Goal: Task Accomplishment & Management: Use online tool/utility

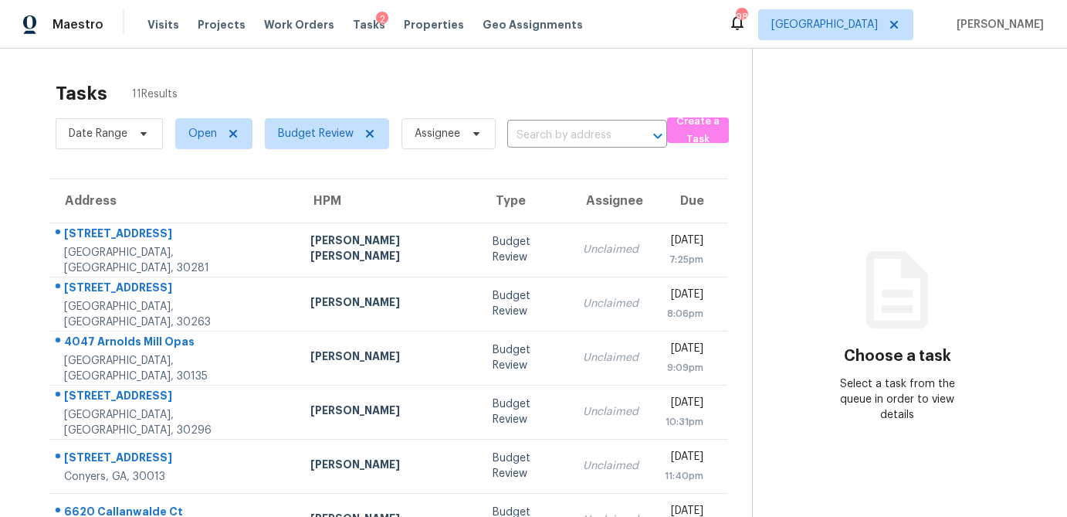
scroll to position [287, 0]
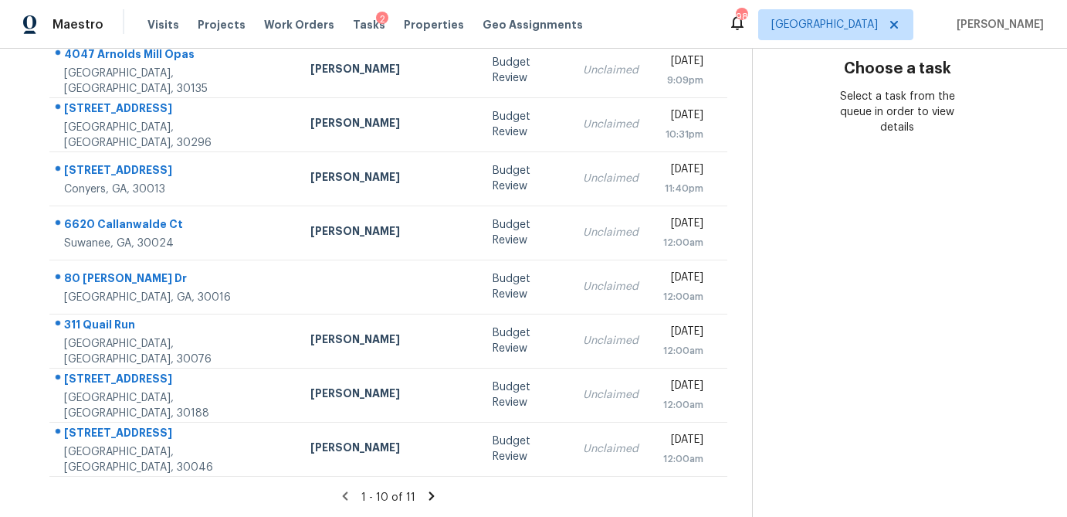
click at [429, 493] on icon at bounding box center [431, 495] width 5 height 8
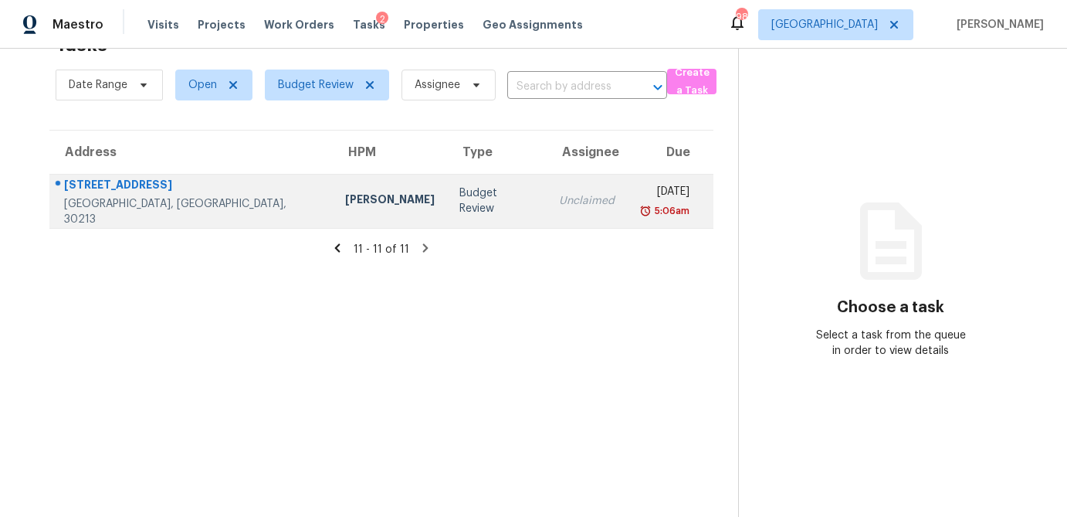
click at [460, 200] on div "Budget Review" at bounding box center [498, 200] width 76 height 31
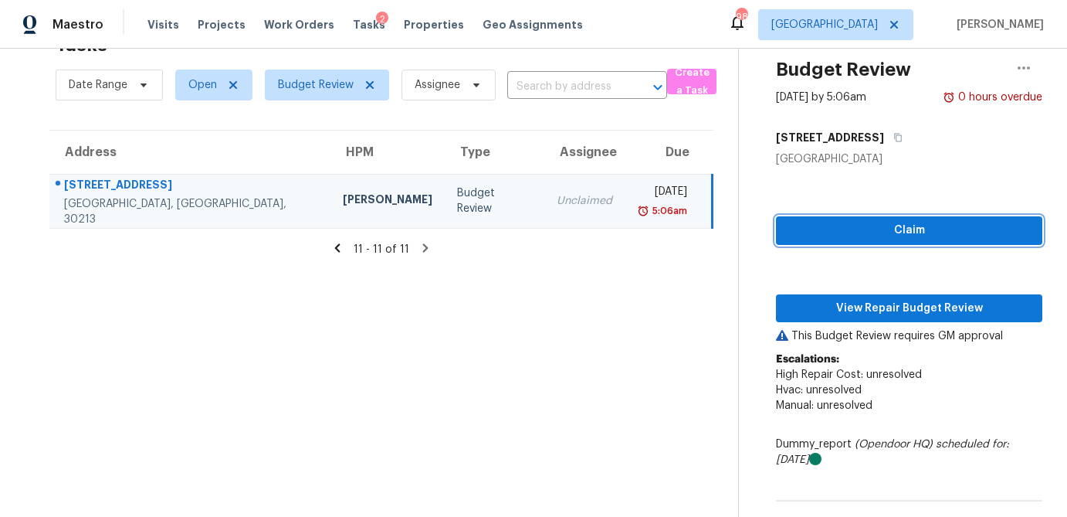
click at [887, 226] on span "Claim" at bounding box center [909, 230] width 242 height 19
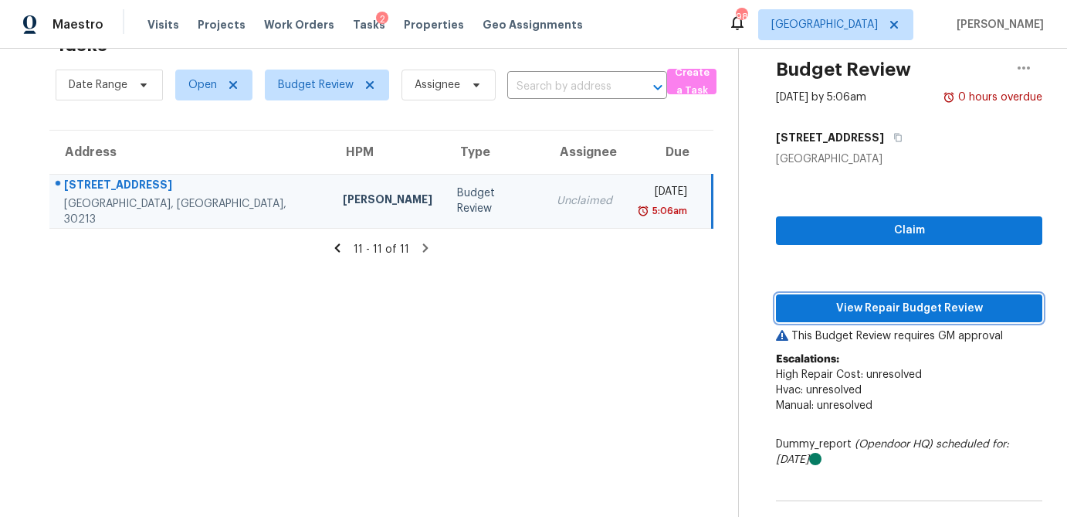
click at [886, 301] on span "View Repair Budget Review" at bounding box center [909, 308] width 242 height 19
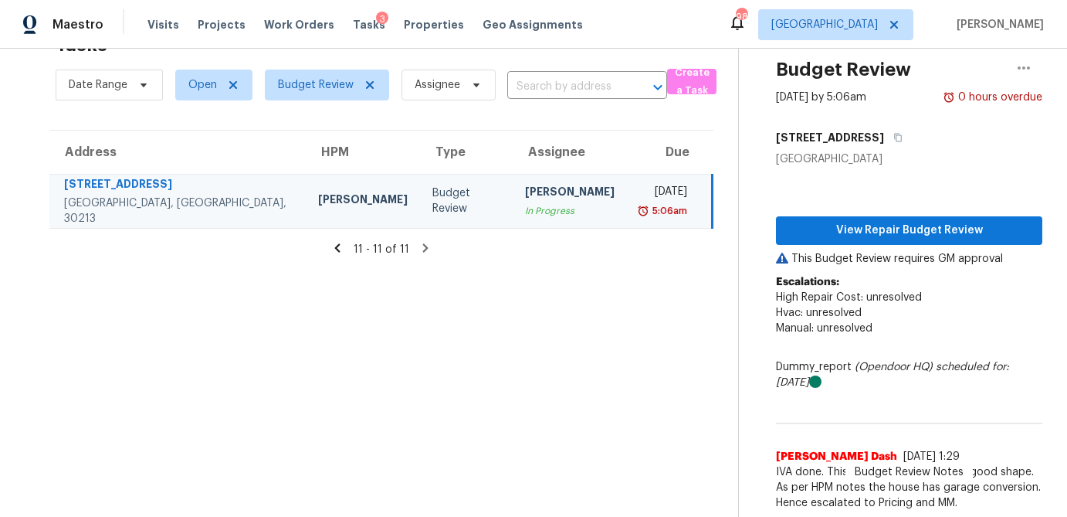
click at [338, 246] on icon at bounding box center [337, 247] width 5 height 8
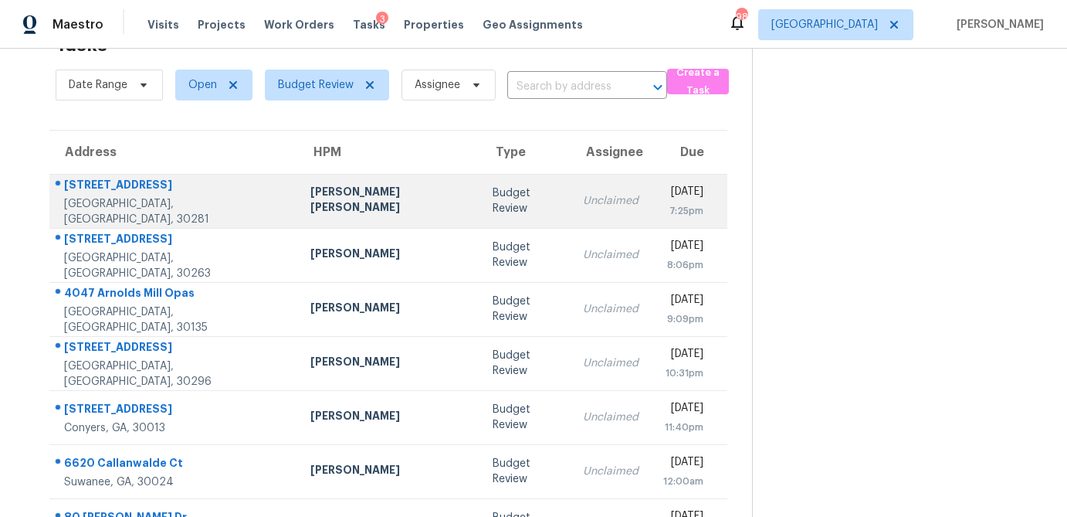
click at [325, 195] on div "Marcos Ricardo Resendiz" at bounding box center [389, 201] width 158 height 35
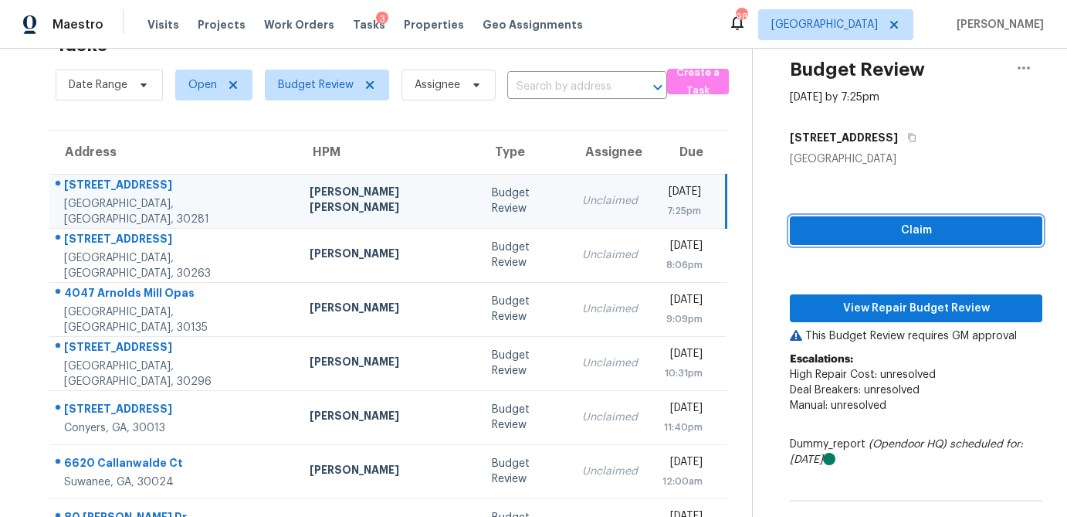
click at [895, 228] on span "Claim" at bounding box center [916, 230] width 228 height 19
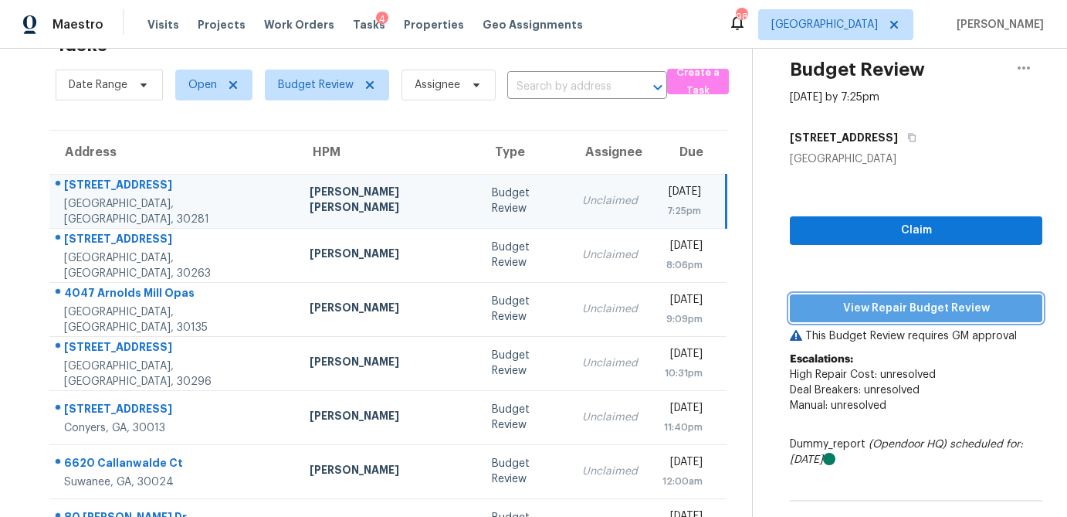
click at [890, 306] on span "View Repair Budget Review" at bounding box center [916, 308] width 228 height 19
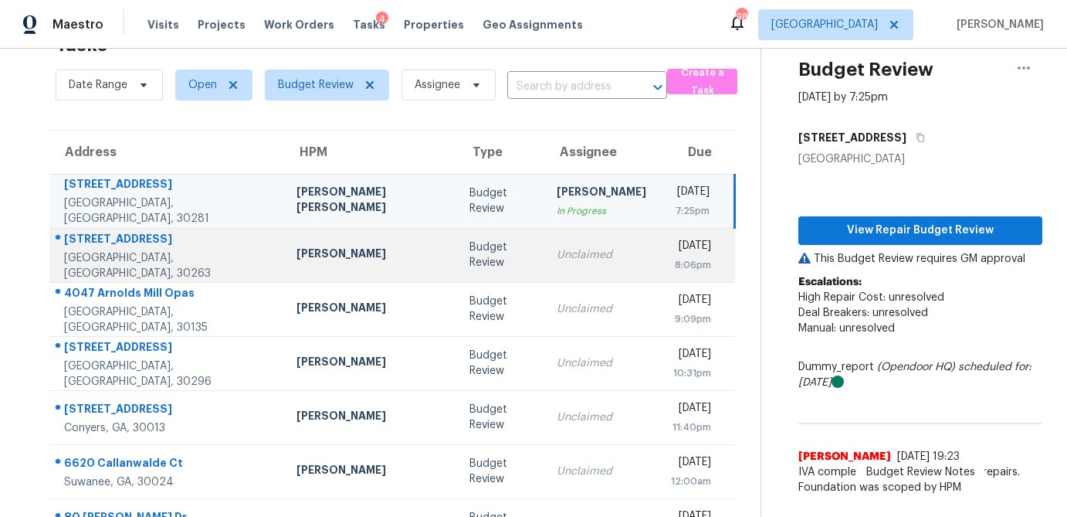
click at [344, 260] on td "Jaydon Entrekin" at bounding box center [371, 255] width 174 height 54
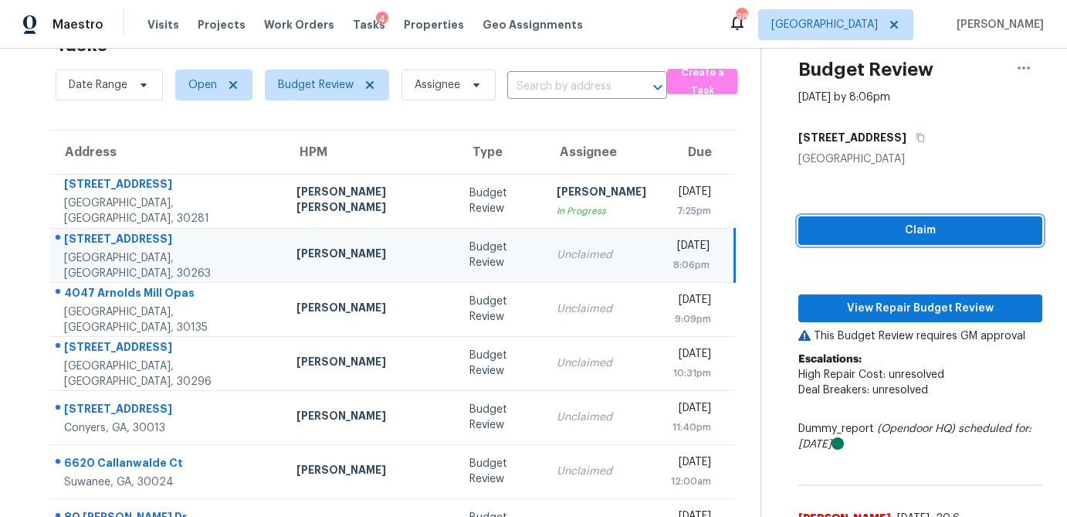
click at [900, 233] on span "Claim" at bounding box center [920, 230] width 219 height 19
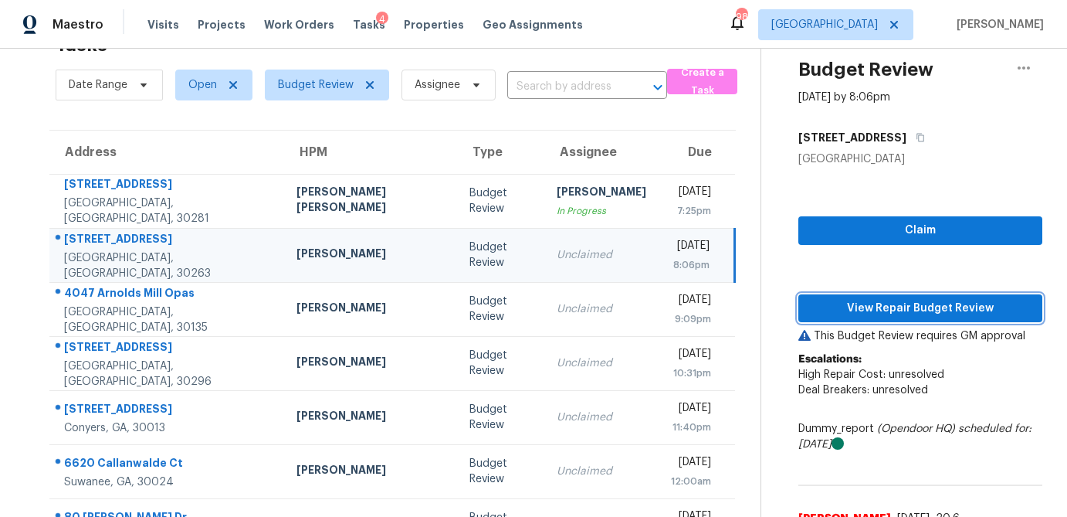
click at [880, 307] on span "View Repair Budget Review" at bounding box center [920, 308] width 219 height 19
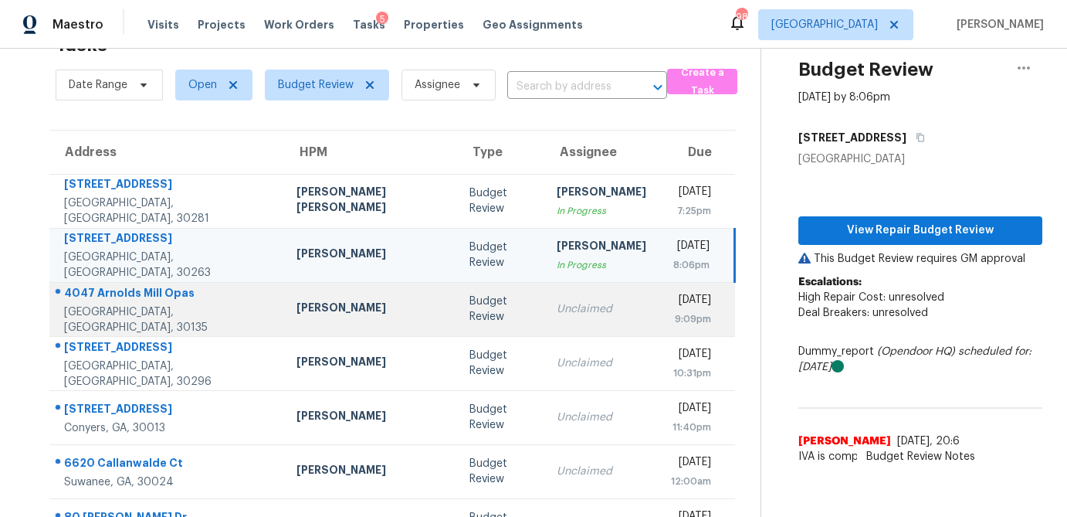
click at [457, 303] on td "Budget Review" at bounding box center [500, 309] width 87 height 54
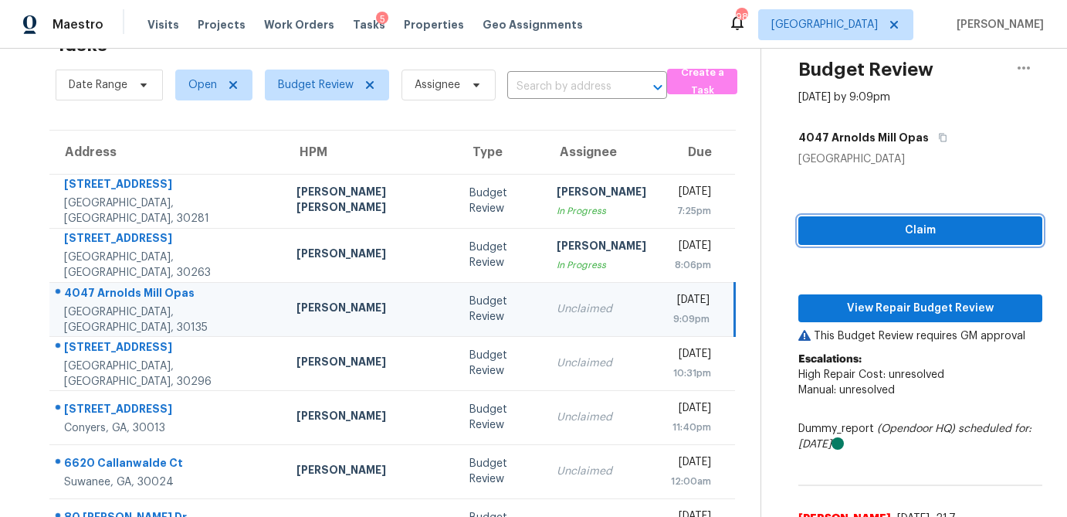
drag, startPoint x: 986, startPoint y: 236, endPoint x: 966, endPoint y: 267, distance: 36.8
click at [985, 236] on span "Claim" at bounding box center [920, 230] width 219 height 19
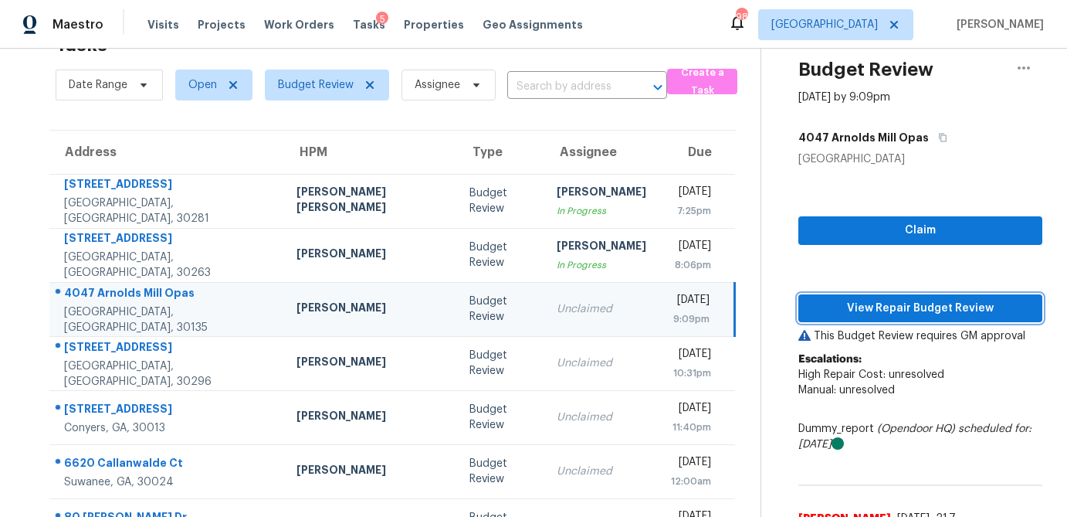
click at [950, 303] on span "View Repair Budget Review" at bounding box center [920, 308] width 219 height 19
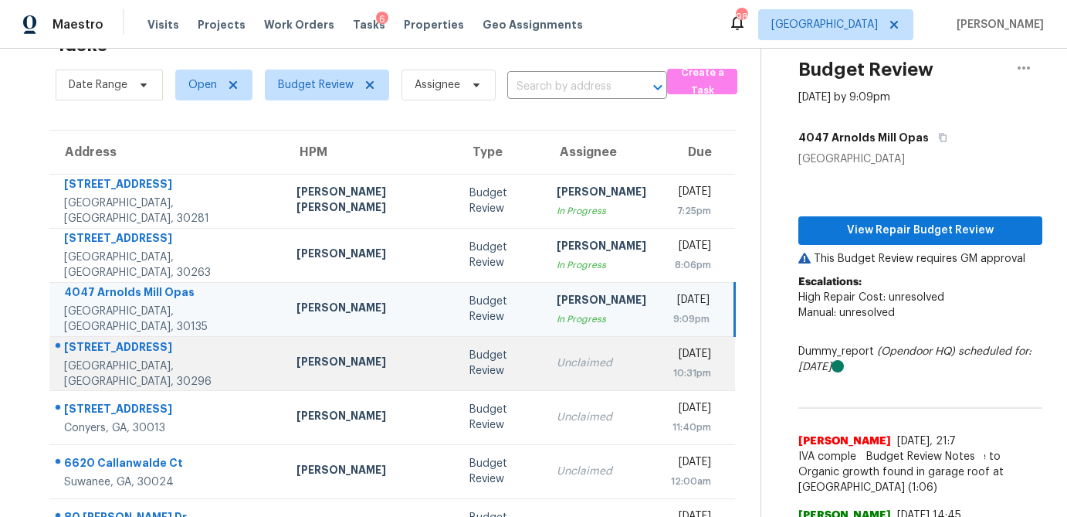
click at [470, 365] on div "Budget Review" at bounding box center [501, 363] width 63 height 31
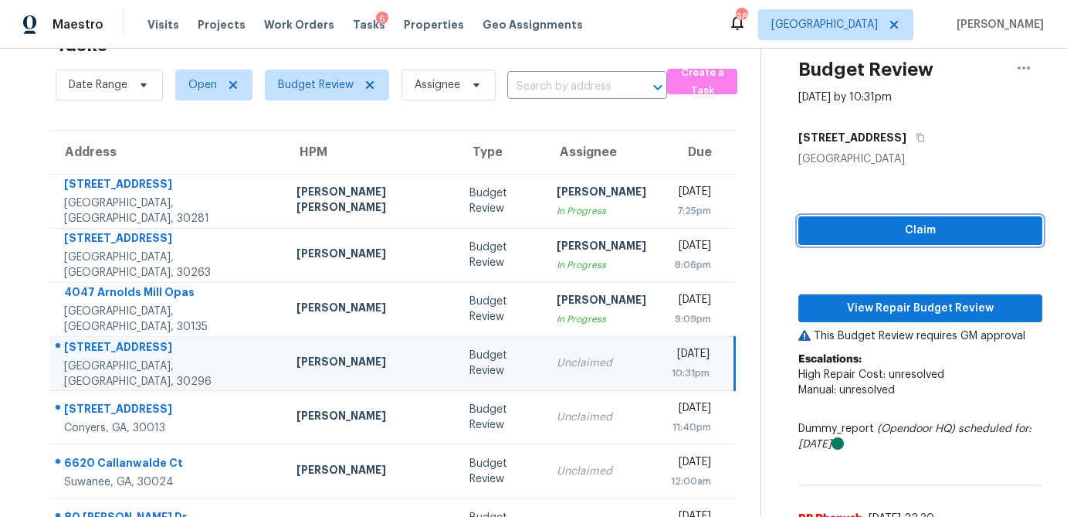
click at [880, 229] on span "Claim" at bounding box center [920, 230] width 219 height 19
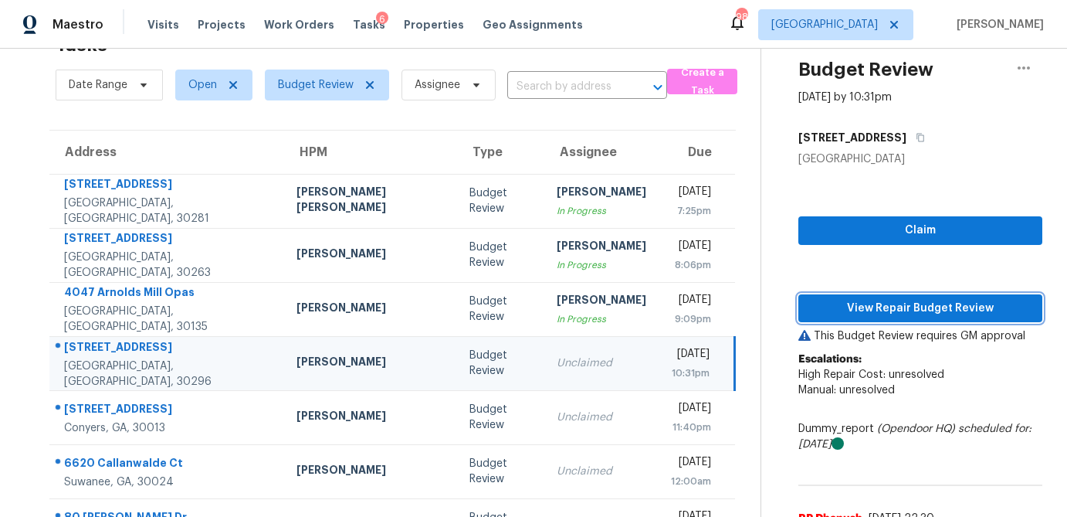
click at [879, 307] on span "View Repair Budget Review" at bounding box center [920, 308] width 219 height 19
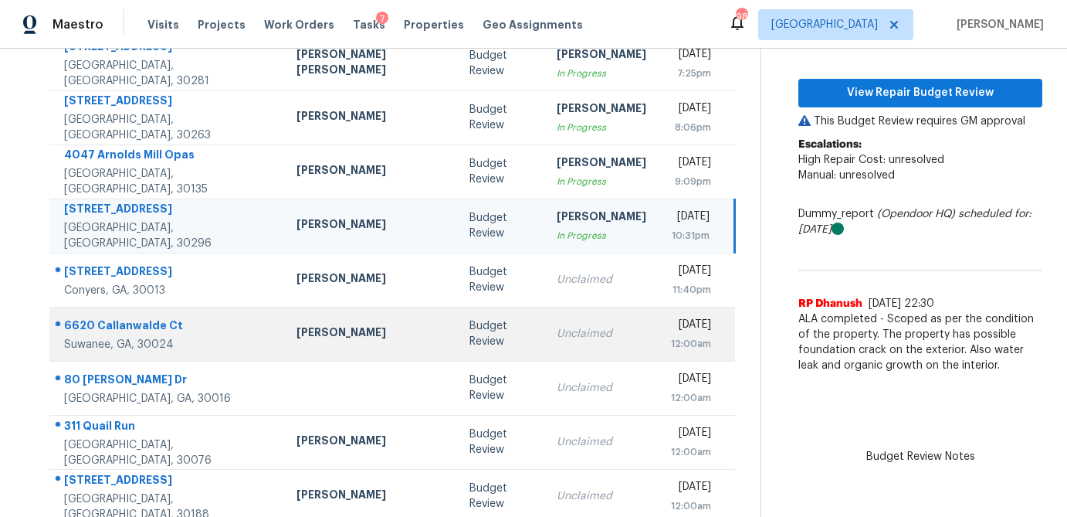
scroll to position [187, 0]
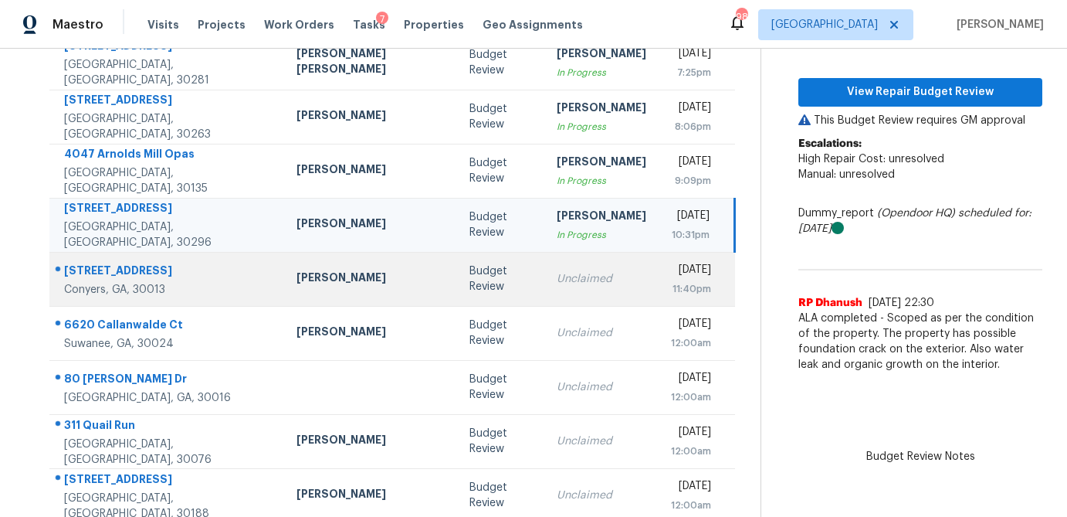
click at [470, 270] on div "Budget Review" at bounding box center [501, 278] width 63 height 31
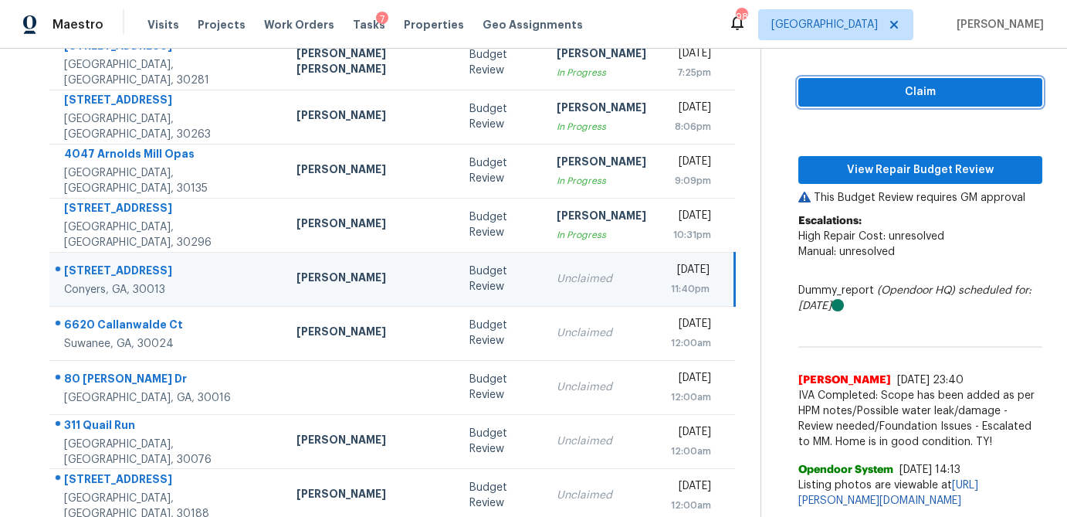
click at [874, 88] on span "Claim" at bounding box center [920, 92] width 219 height 19
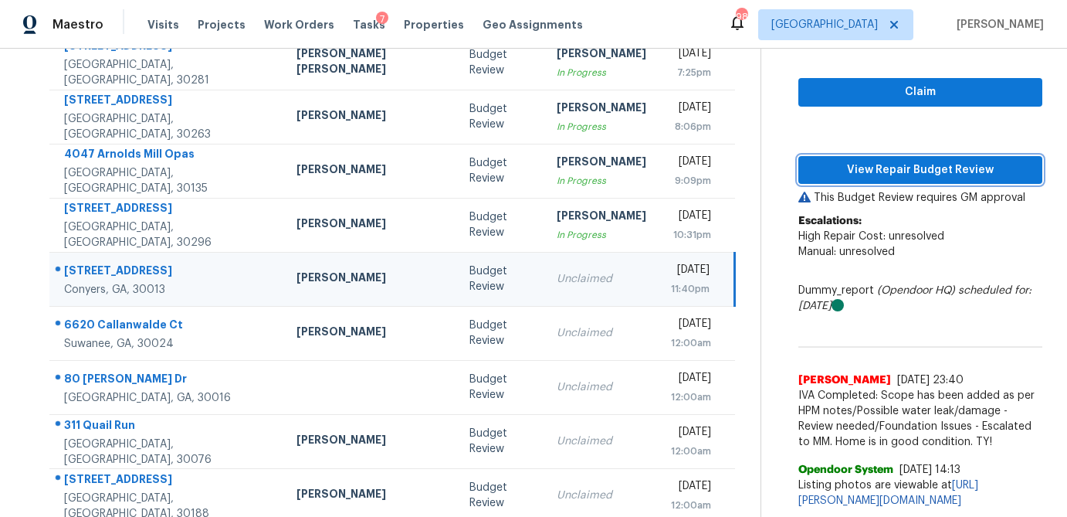
click at [863, 168] on span "View Repair Budget Review" at bounding box center [920, 170] width 219 height 19
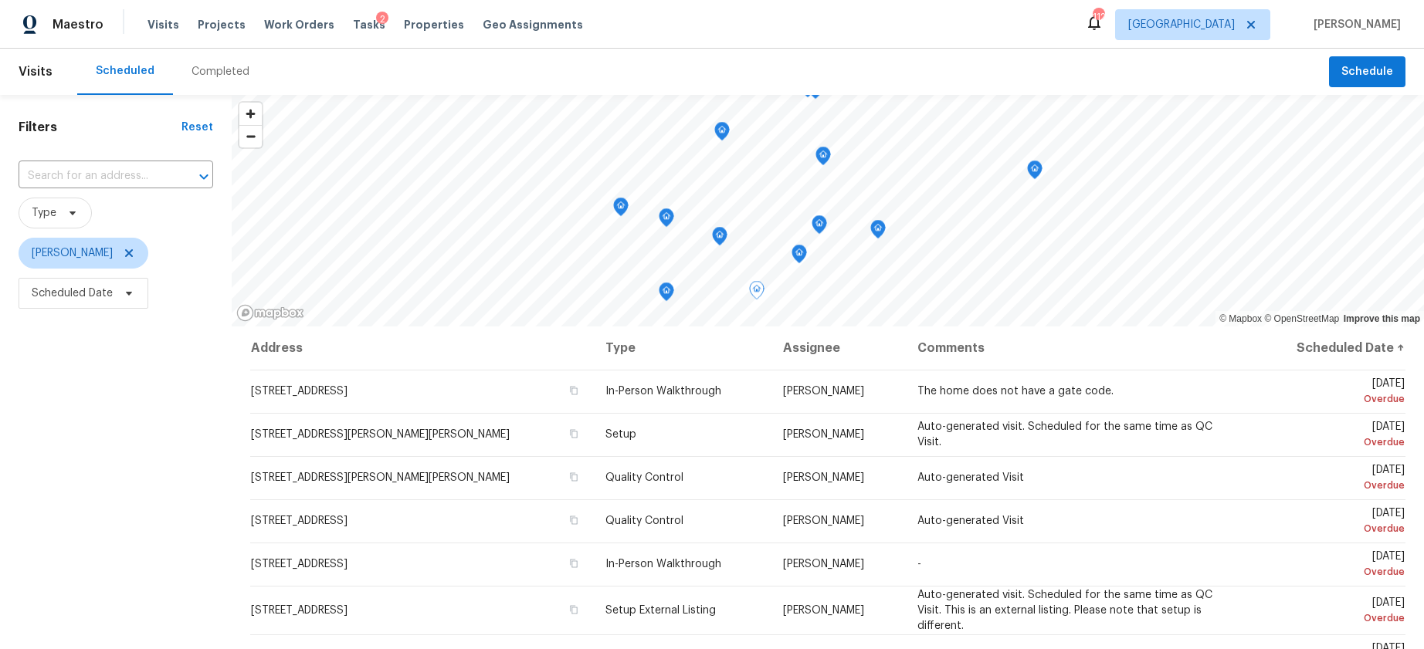
scroll to position [197, 0]
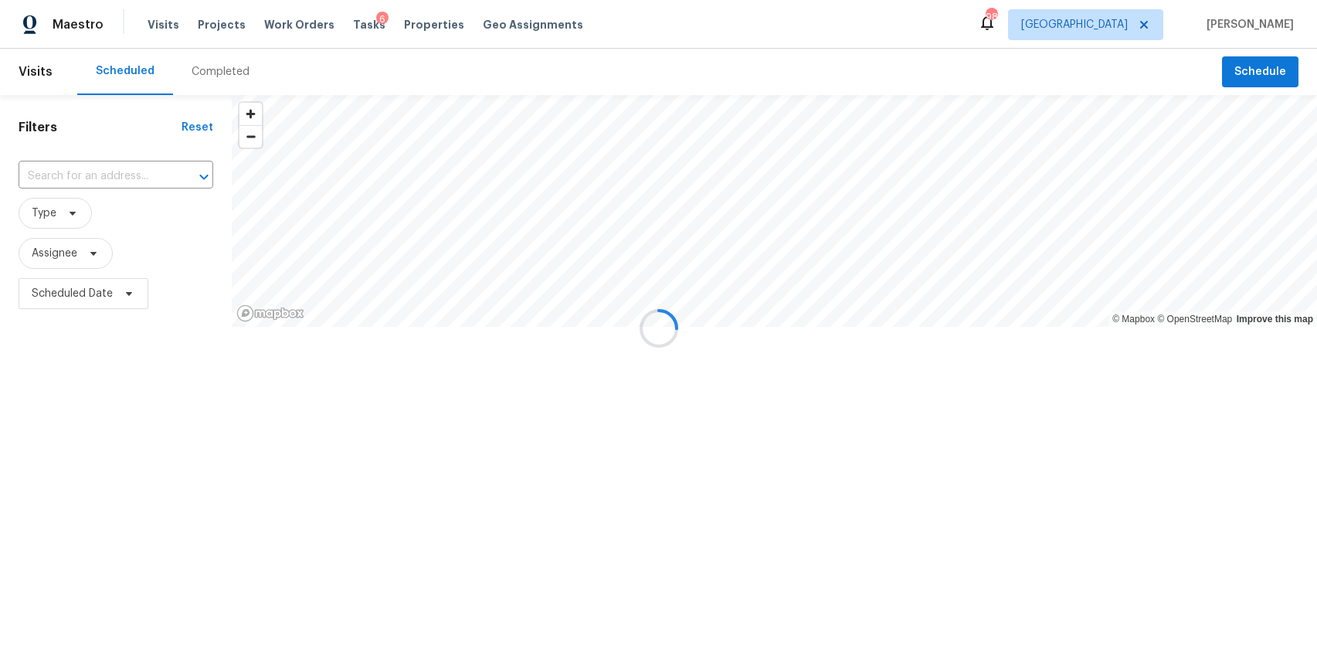
click at [223, 70] on div at bounding box center [658, 328] width 1317 height 656
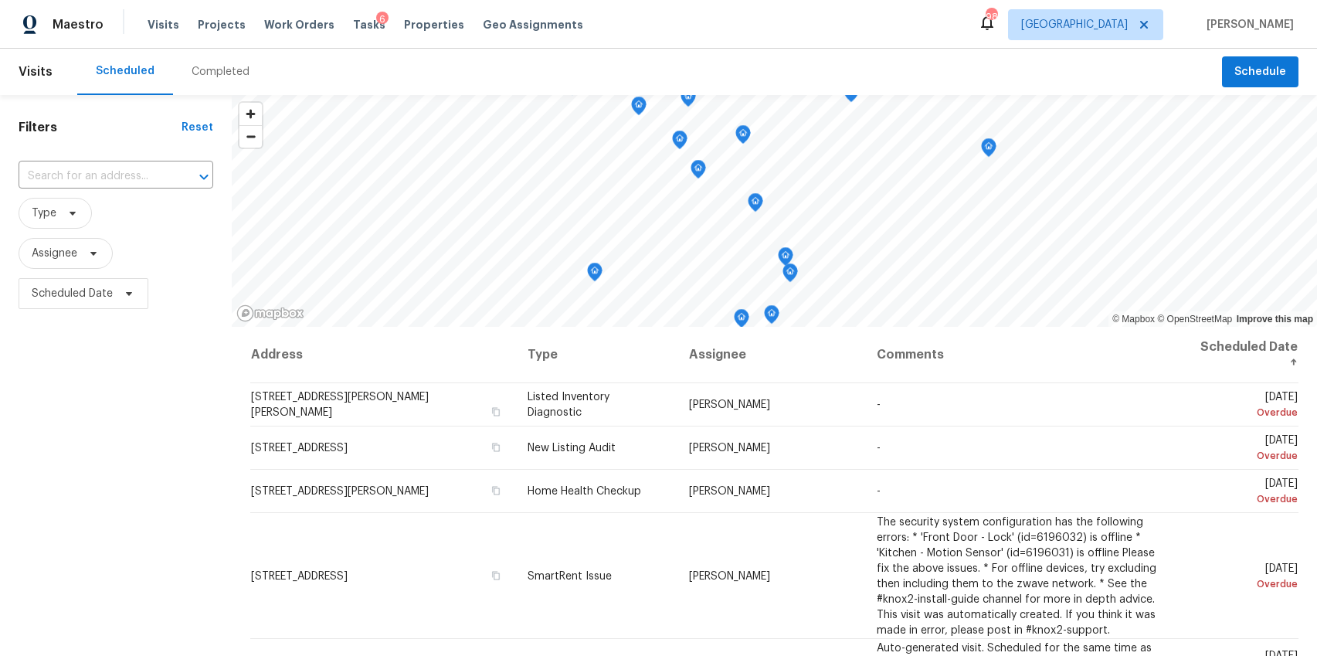
click at [214, 70] on div "Completed" at bounding box center [221, 71] width 58 height 15
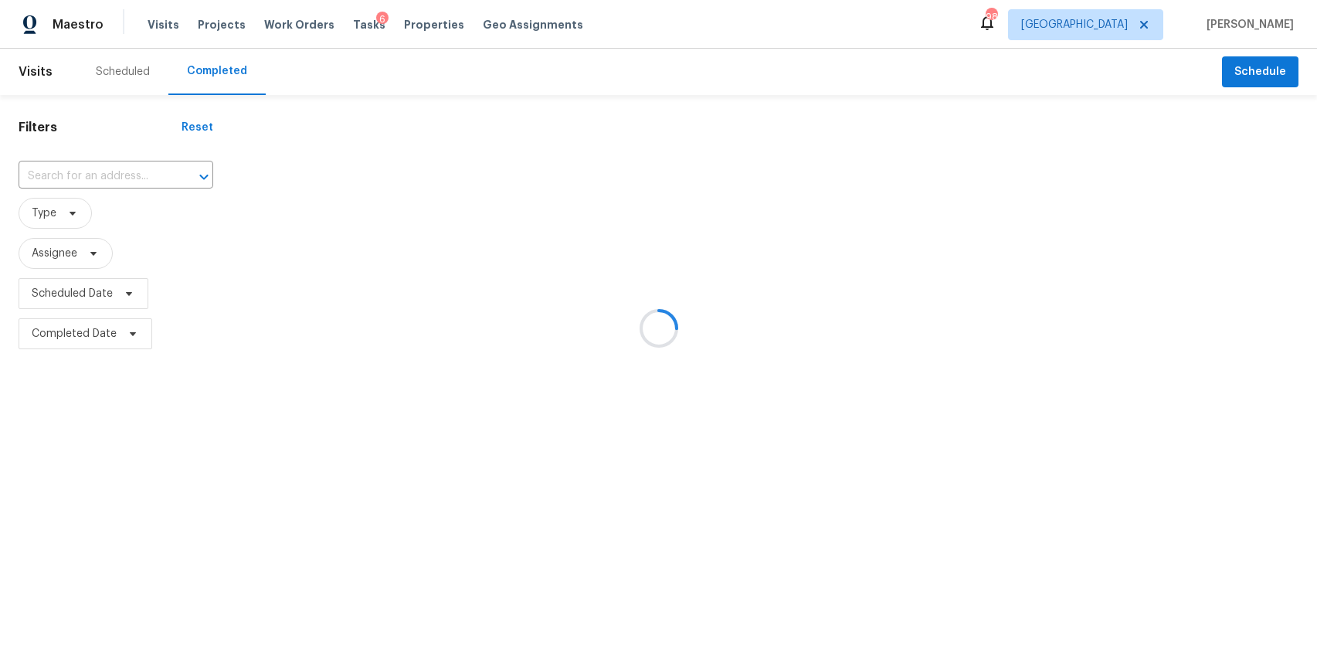
click at [80, 174] on div at bounding box center [658, 328] width 1317 height 656
click at [86, 177] on div at bounding box center [658, 328] width 1317 height 656
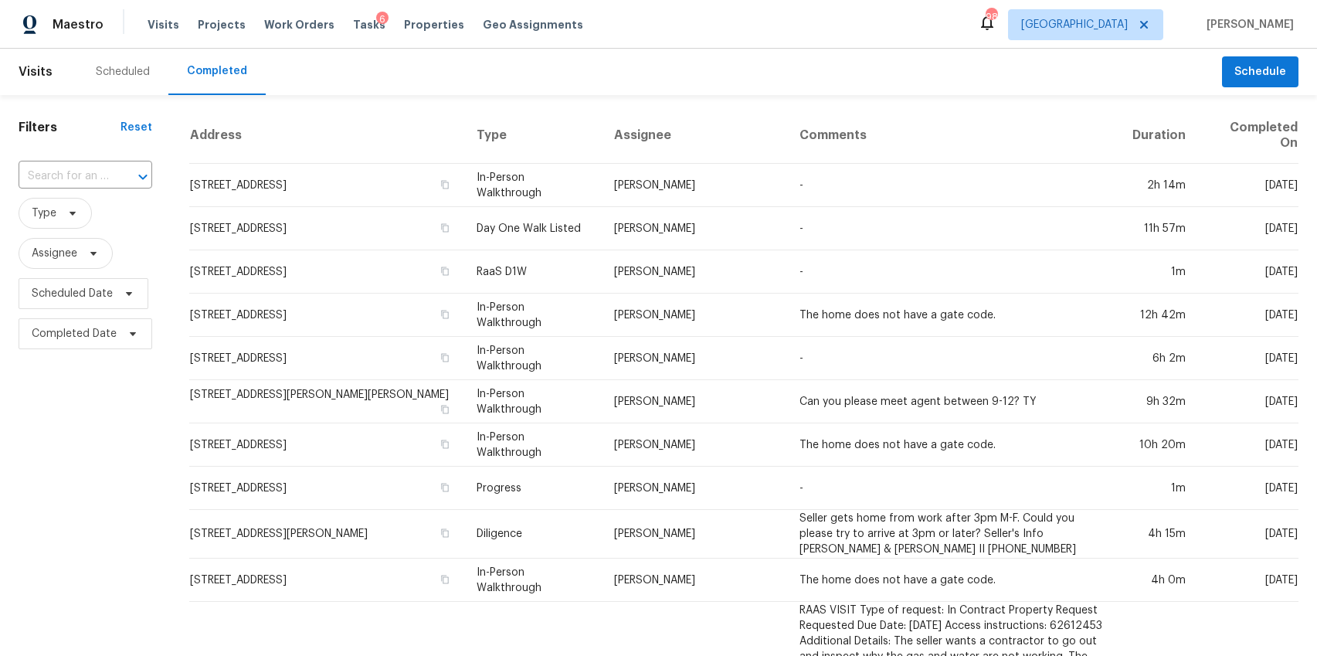
click at [86, 177] on input "text" at bounding box center [64, 176] width 90 height 24
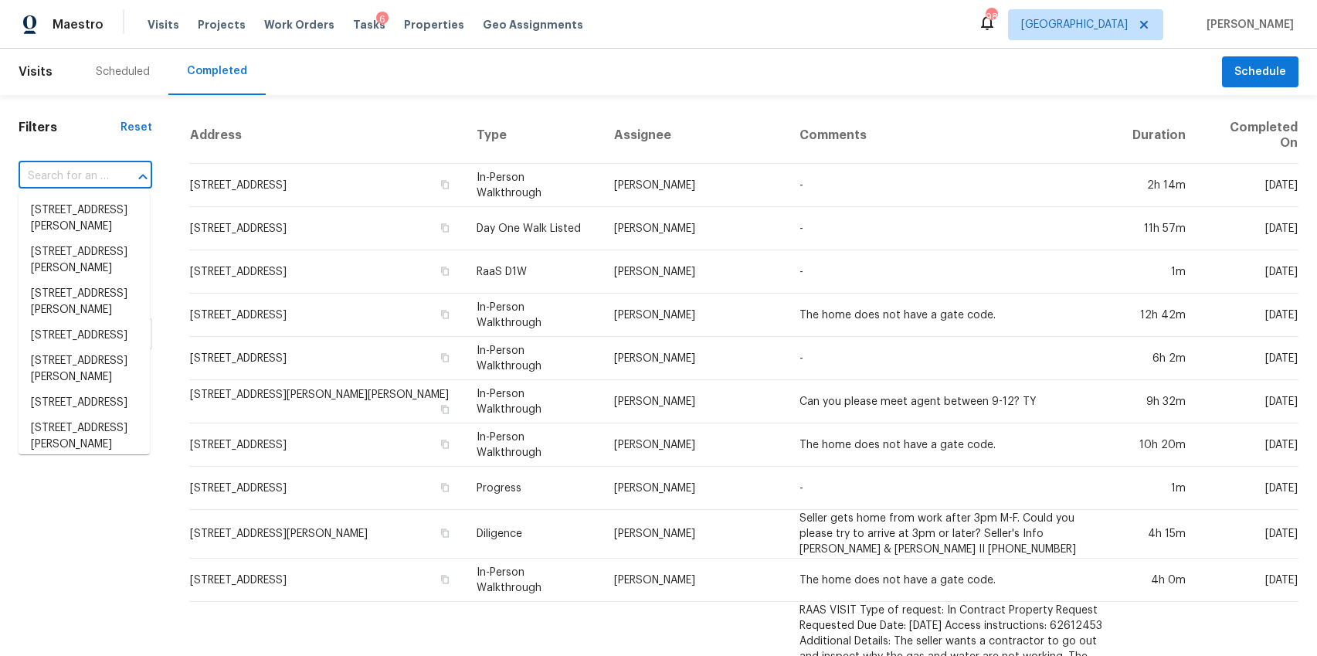
paste input "86 Lancaster Way, Newnan, GA 30263"
type input "86 Lancaster Way, Newnan, GA 30263"
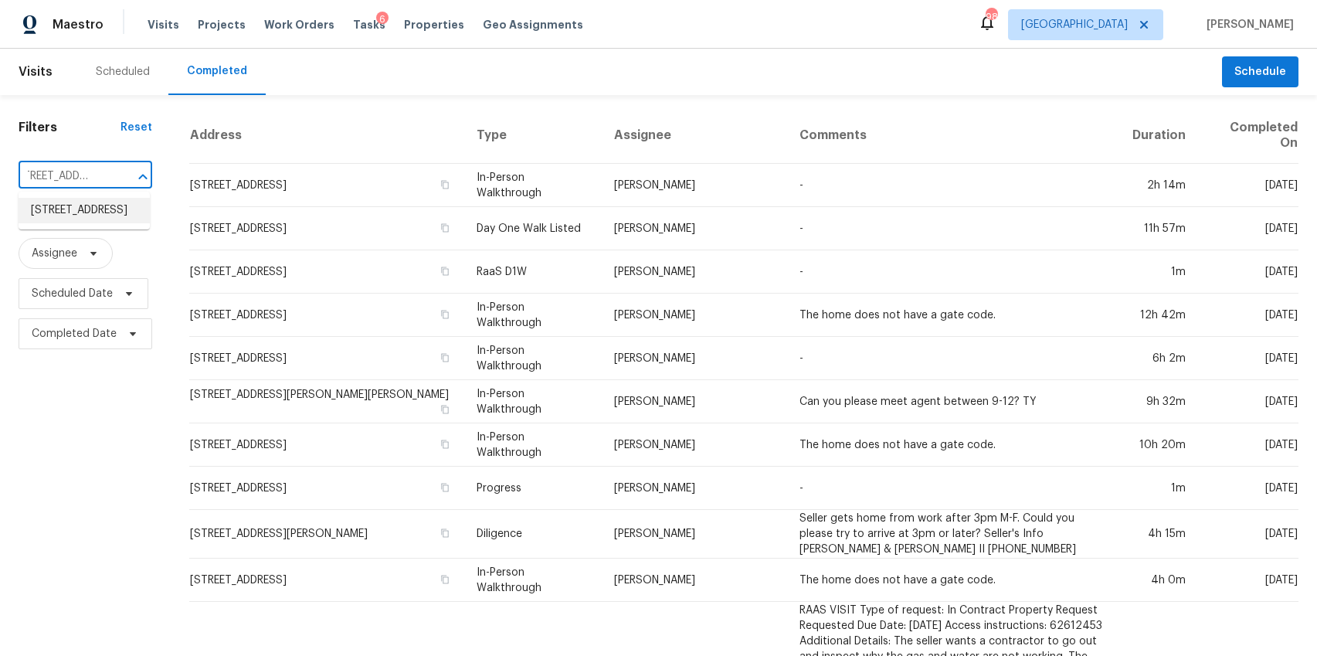
click at [80, 208] on li "86 Lancaster Way, Newnan, GA 30263" at bounding box center [84, 210] width 131 height 25
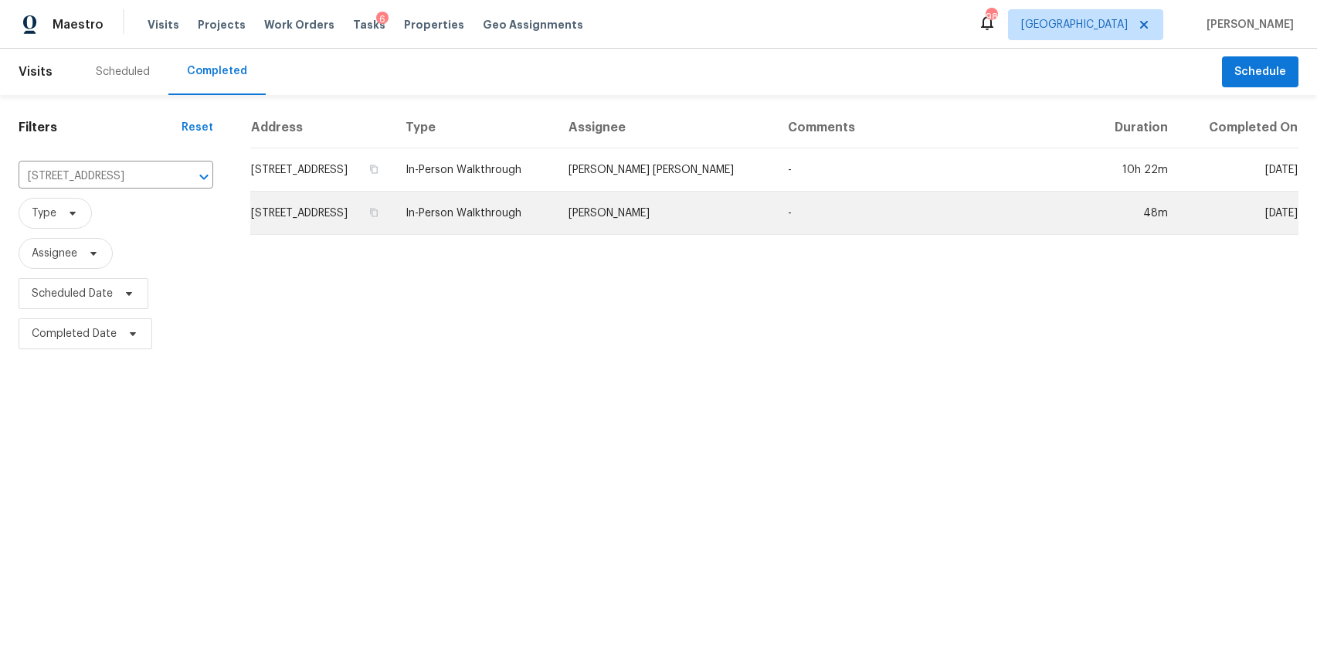
click at [358, 208] on td "86 Lancaster Way, Newnan, GA 30263" at bounding box center [321, 213] width 143 height 43
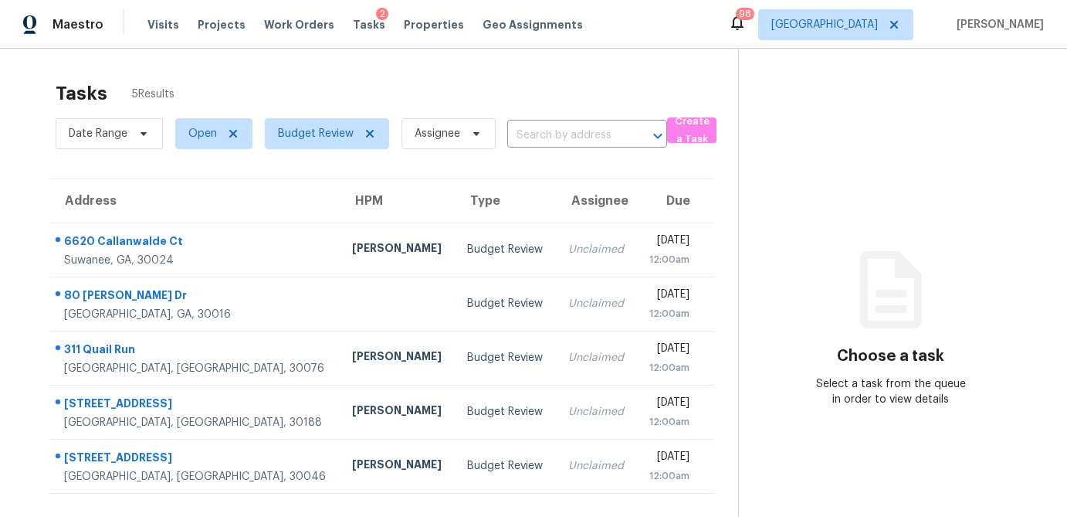
scroll to position [49, 0]
